Goal: Check status

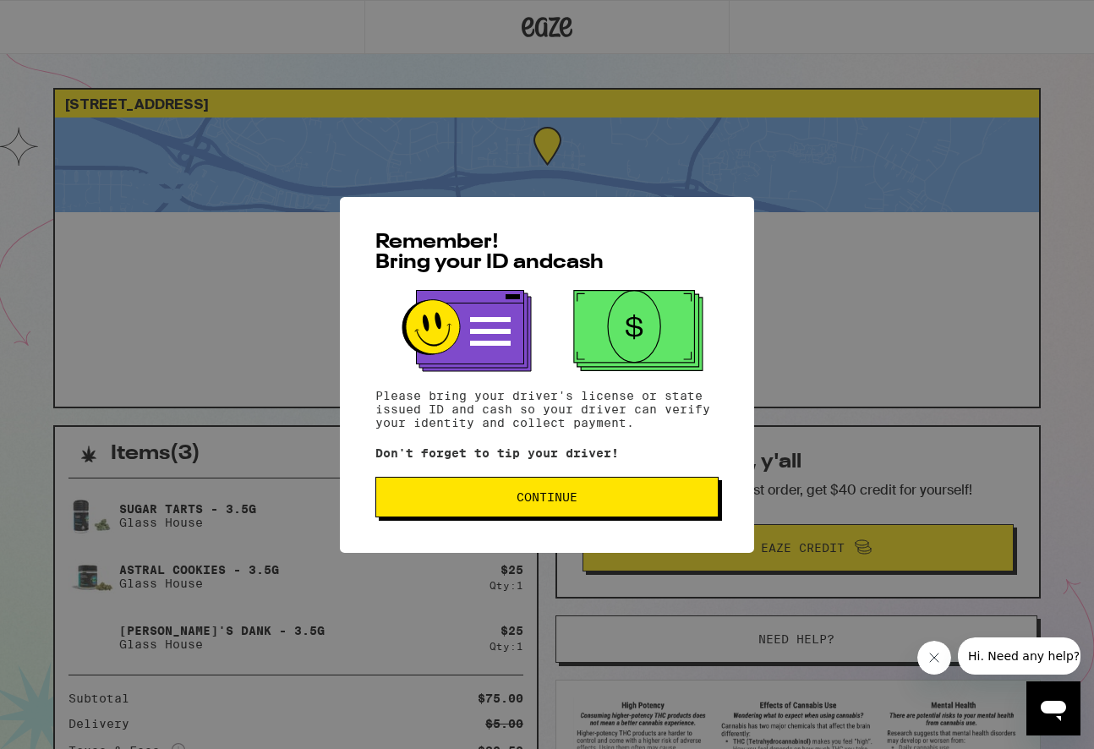
click at [597, 515] on button "Continue" at bounding box center [546, 497] width 343 height 41
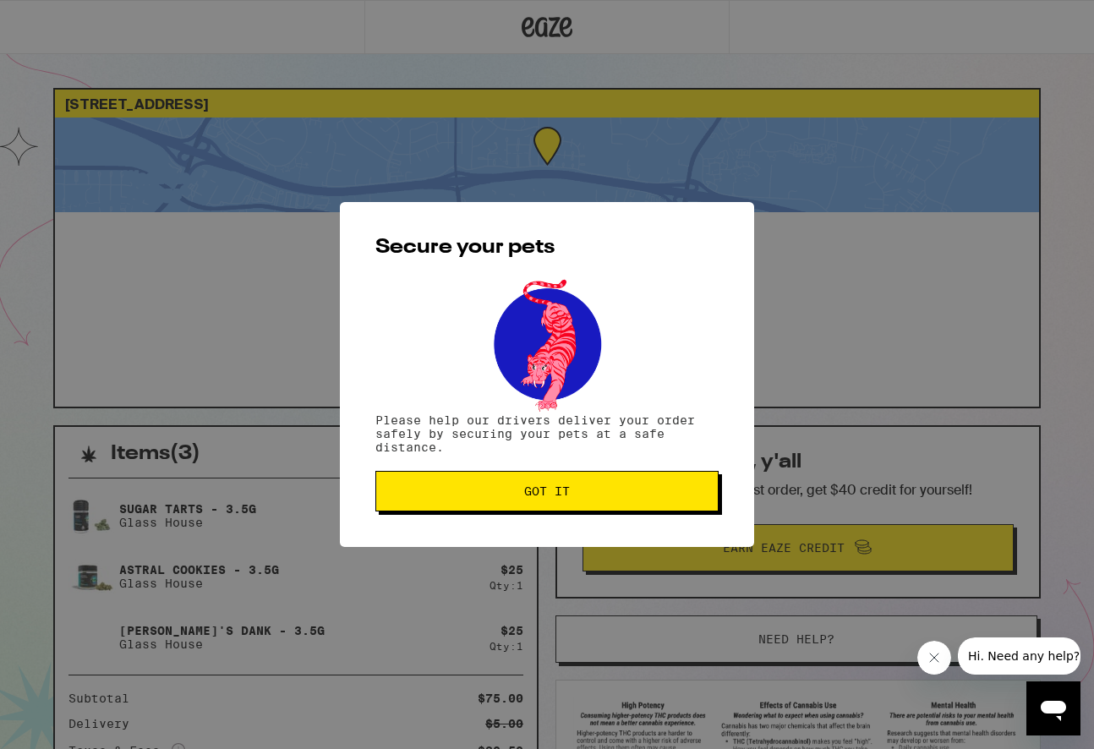
click at [589, 501] on button "Got it" at bounding box center [546, 491] width 343 height 41
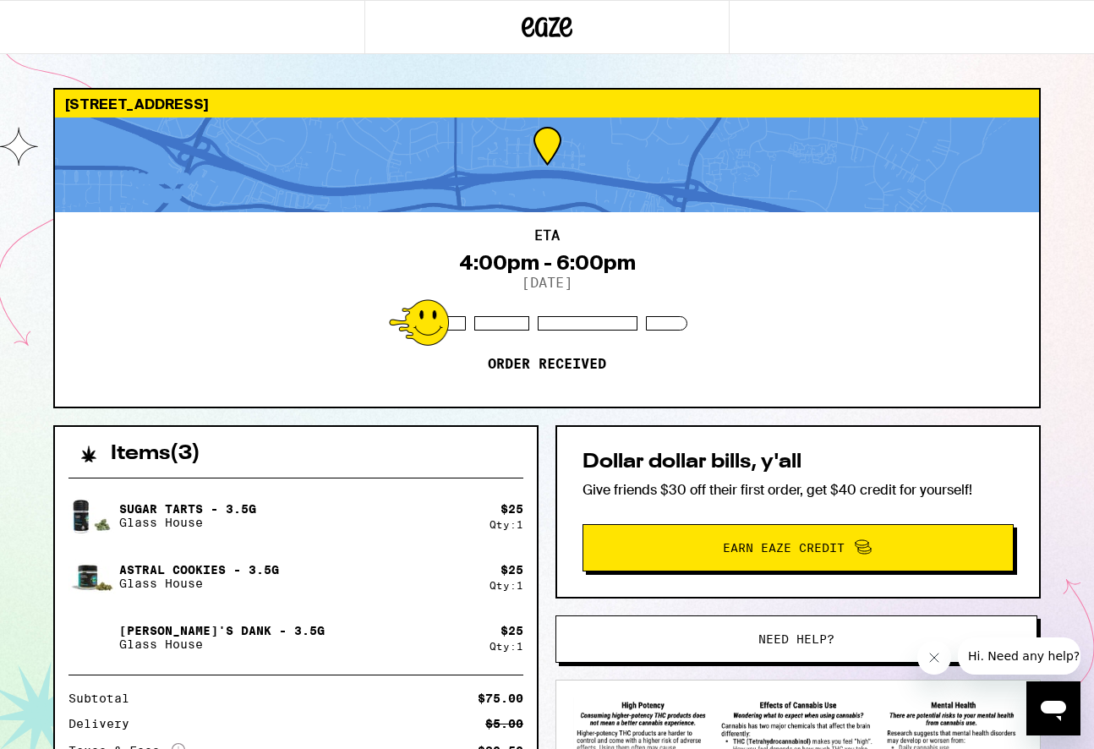
click at [490, 515] on div "$ 25 Qty: 1" at bounding box center [507, 516] width 34 height 28
click at [692, 285] on div "ETA 4:00pm - 6:00pm 9/20/2025 Order received" at bounding box center [547, 309] width 984 height 194
click at [931, 658] on icon "Close message from company" at bounding box center [935, 658] width 14 height 14
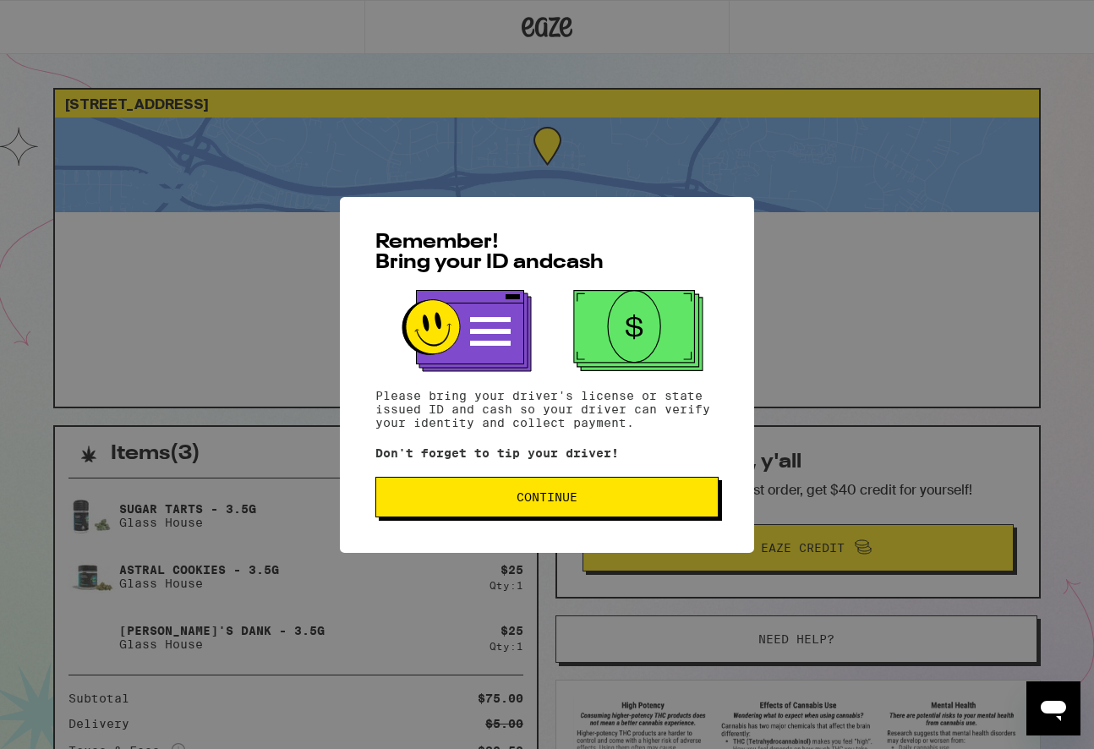
click at [573, 501] on span "Continue" at bounding box center [547, 497] width 61 height 12
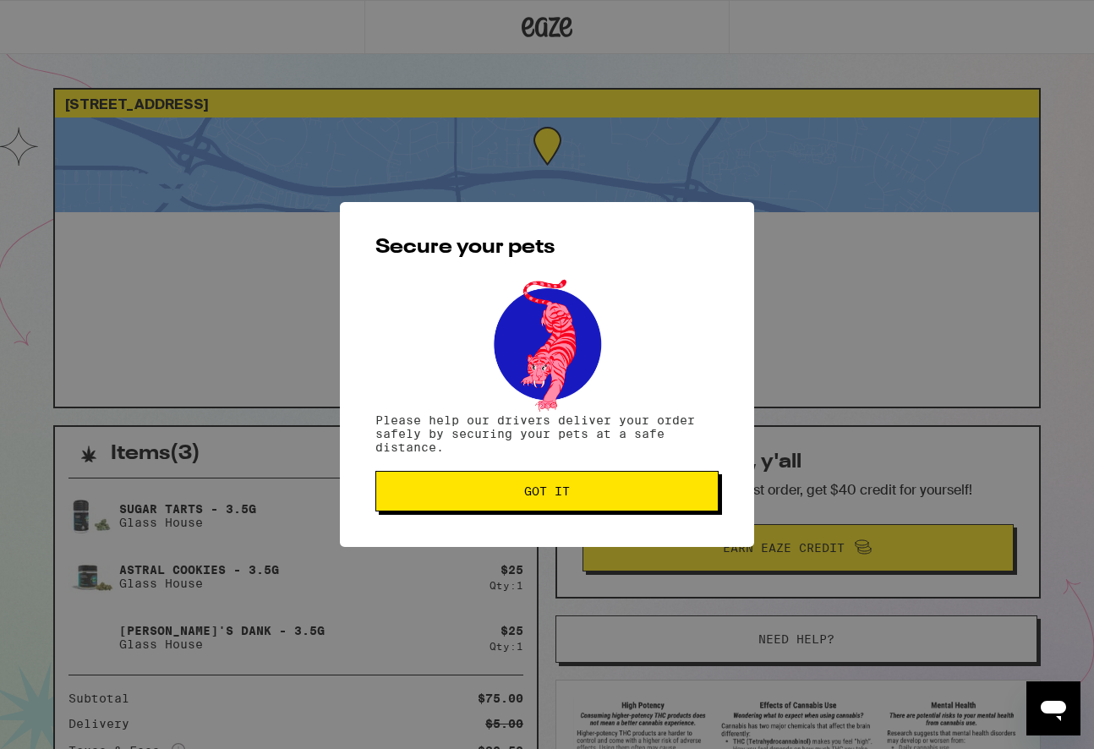
click at [572, 502] on button "Got it" at bounding box center [546, 491] width 343 height 41
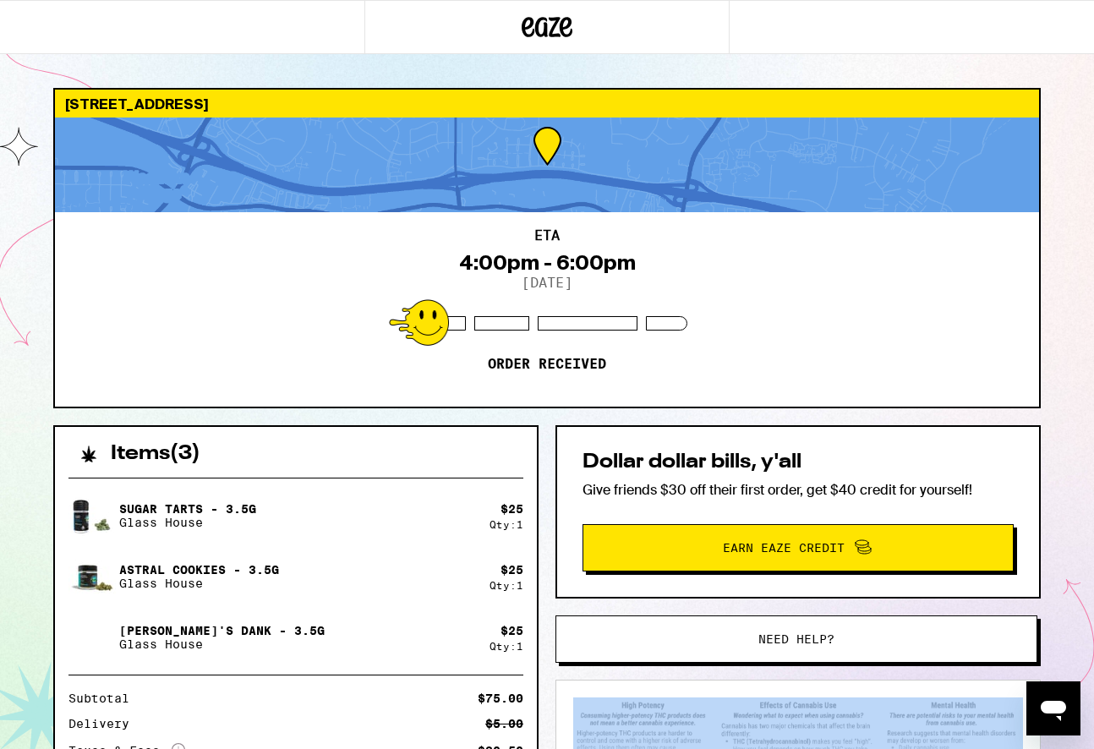
drag, startPoint x: 1080, startPoint y: 745, endPoint x: 1093, endPoint y: 888, distance: 143.5
click at [1093, 748] on html "29717 Canwood St Agoura Hills 91301 ETA 4:00pm - 6:00pm 9/20/2025 Order receive…" at bounding box center [547, 461] width 1094 height 922
